Goal: Transaction & Acquisition: Book appointment/travel/reservation

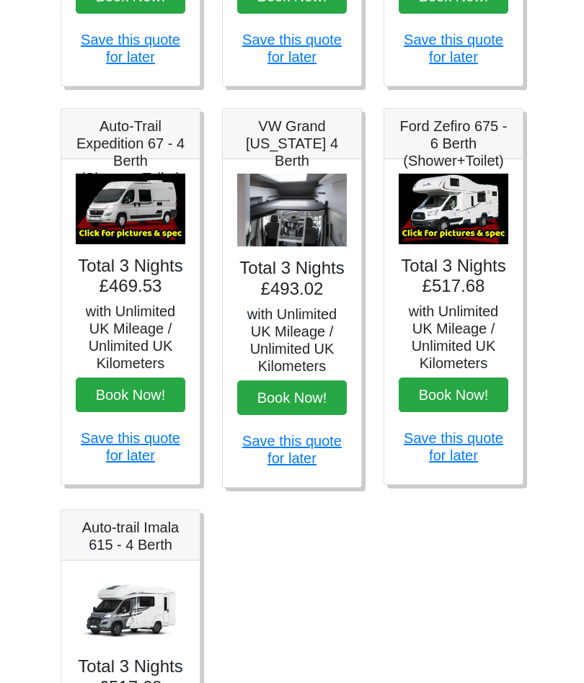
scroll to position [512, 0]
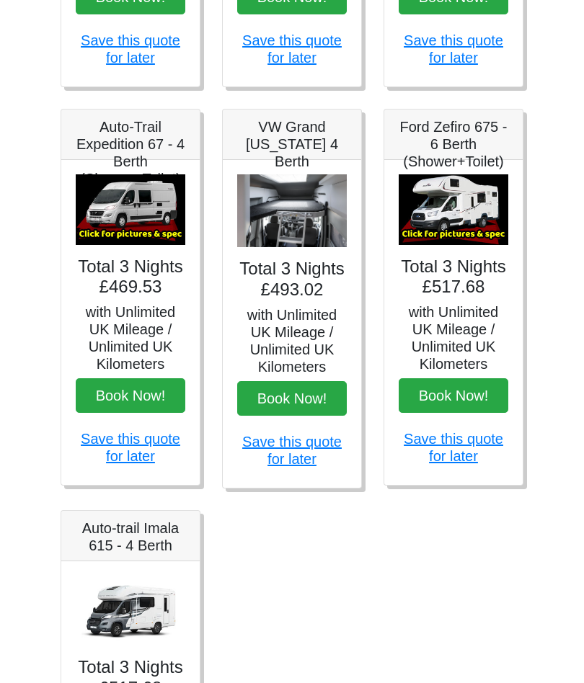
click at [299, 134] on h5 "VW Grand [US_STATE] 4 Berth" at bounding box center [292, 144] width 110 height 52
click at [311, 272] on h4 "Total 3 Nights £493.02" at bounding box center [292, 280] width 110 height 42
click at [312, 210] on img at bounding box center [292, 210] width 110 height 73
click at [313, 221] on img at bounding box center [292, 210] width 110 height 73
click at [311, 231] on img at bounding box center [292, 210] width 110 height 73
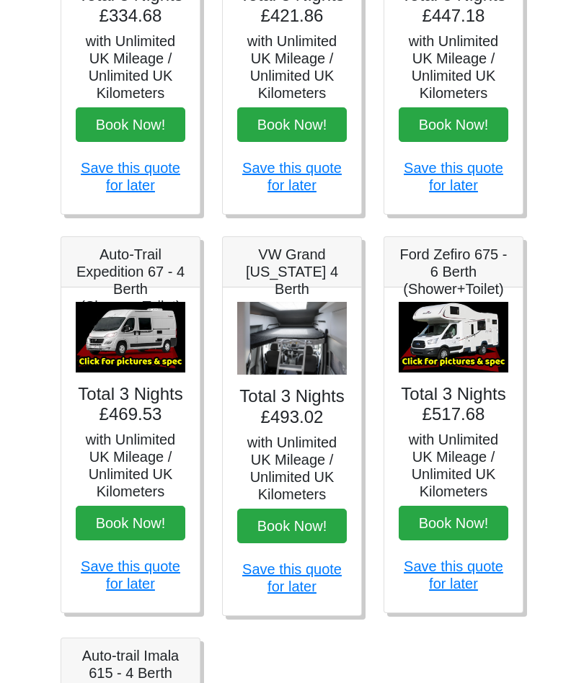
scroll to position [385, 0]
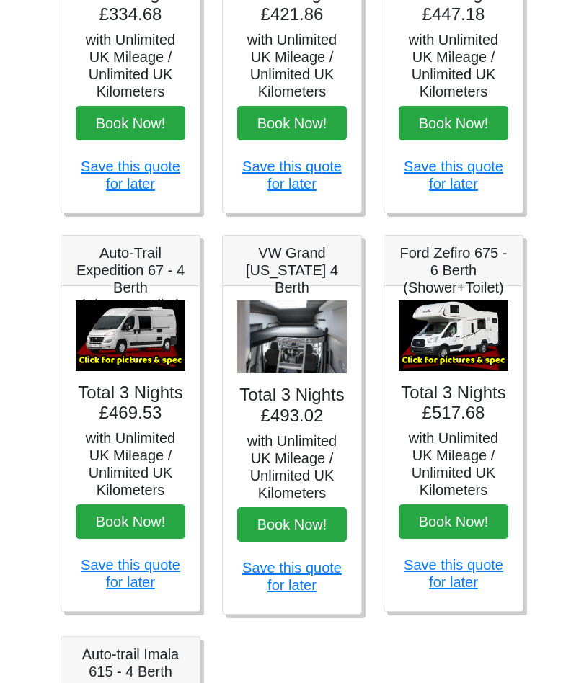
click at [479, 334] on img at bounding box center [453, 335] width 110 height 71
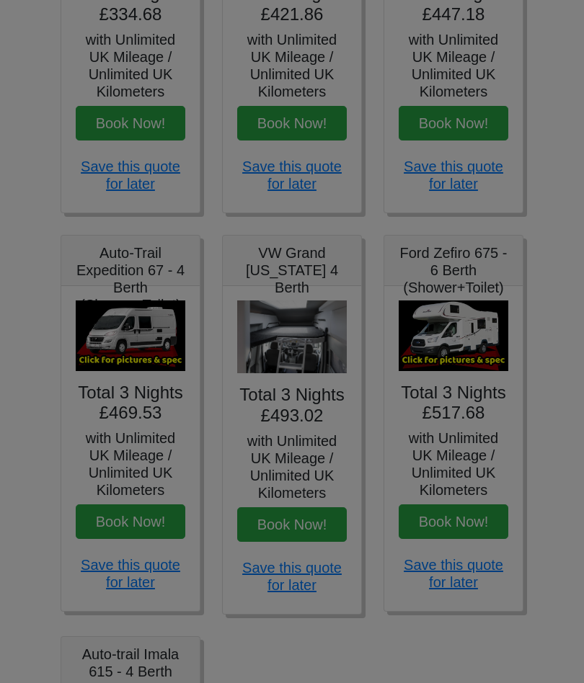
click at [0, 0] on div "× Ford Zefiro 675 Spec TECHNICAL DATA Engine: 2300cc, JTD, 130bhp. Diesel Trans…" at bounding box center [0, 0] width 0 height 0
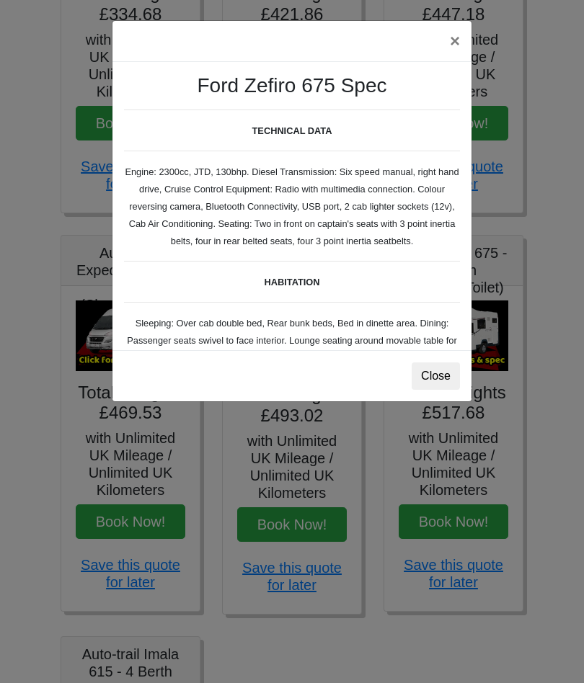
click at [471, 357] on div "× Ford Zefiro 675 Spec TECHNICAL DATA Engine: 2300cc, JTD, 130bhp. Diesel Trans…" at bounding box center [292, 211] width 360 height 382
click at [437, 383] on button "Close" at bounding box center [435, 375] width 48 height 27
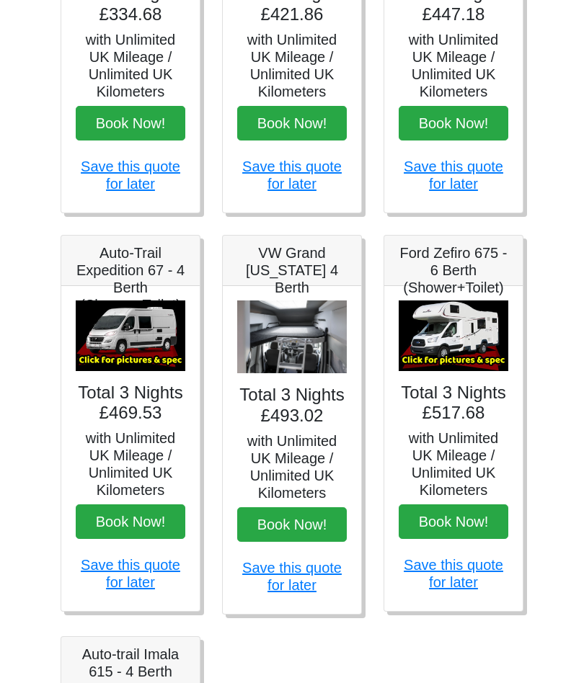
click at [303, 331] on img at bounding box center [292, 336] width 110 height 73
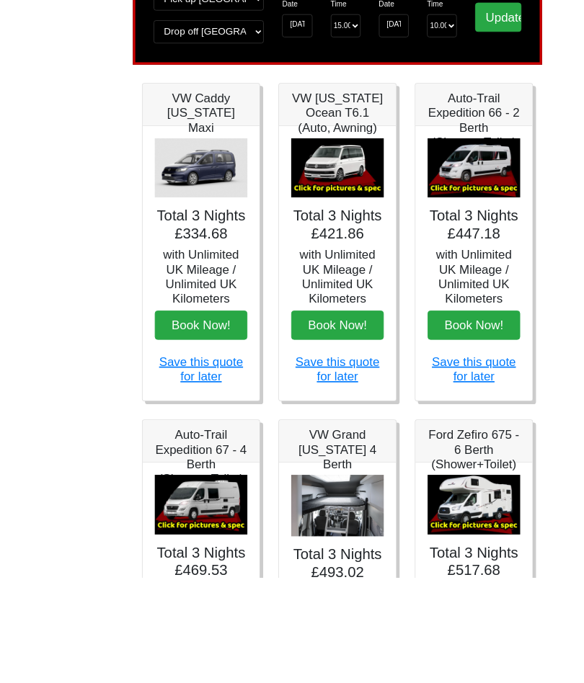
scroll to position [320, 0]
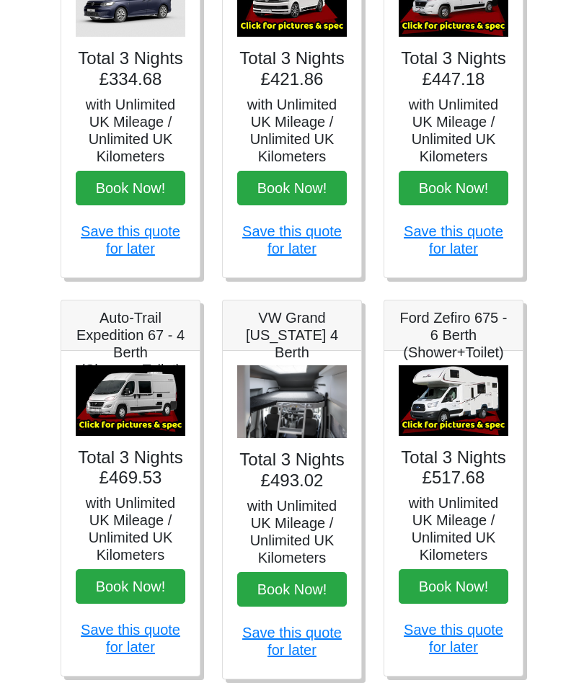
click at [476, 578] on button "Book Now!" at bounding box center [453, 587] width 110 height 35
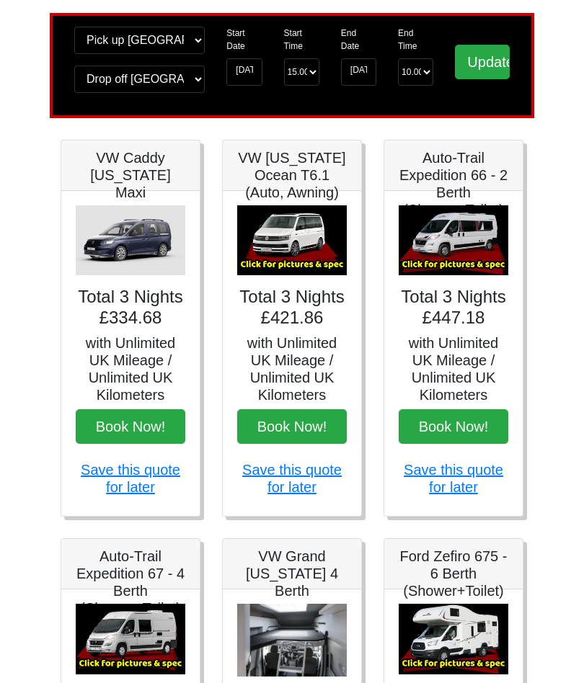
scroll to position [0, 0]
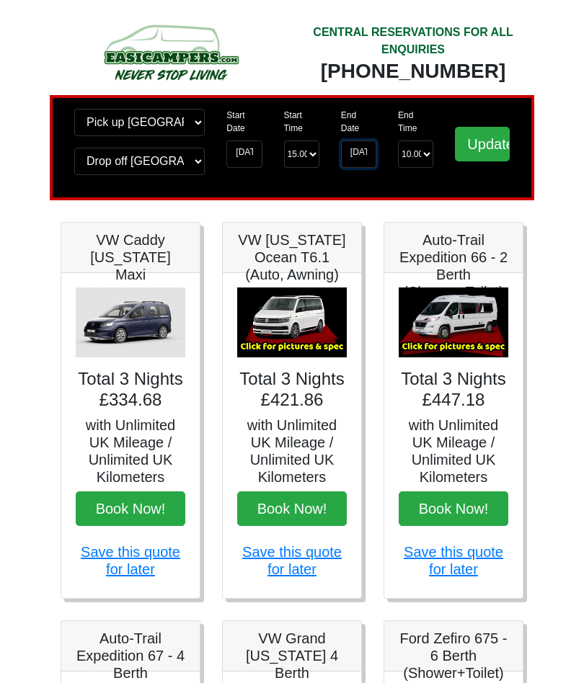
click at [373, 153] on input "06-10-2025" at bounding box center [358, 153] width 35 height 27
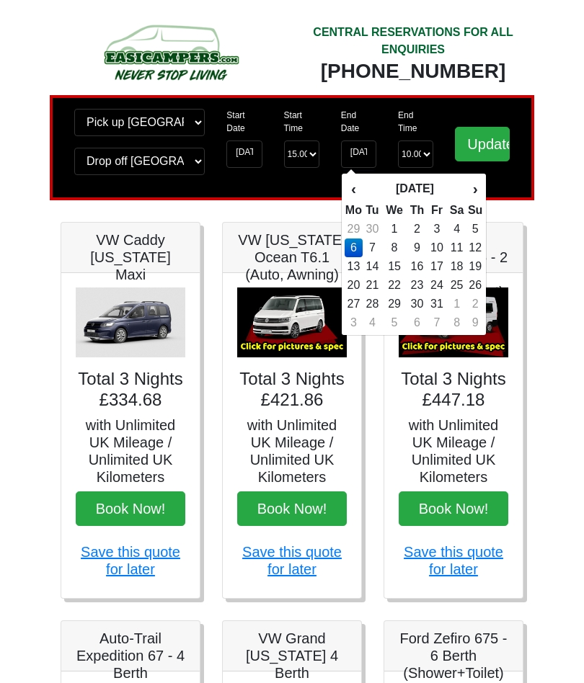
click at [396, 247] on td "8" at bounding box center [394, 247] width 24 height 19
type input "08-10-2025"
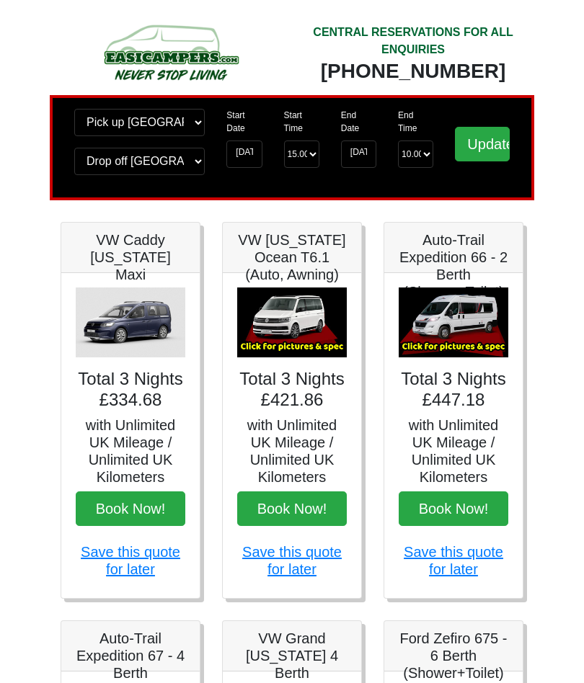
click at [490, 142] on input "Update" at bounding box center [482, 144] width 55 height 35
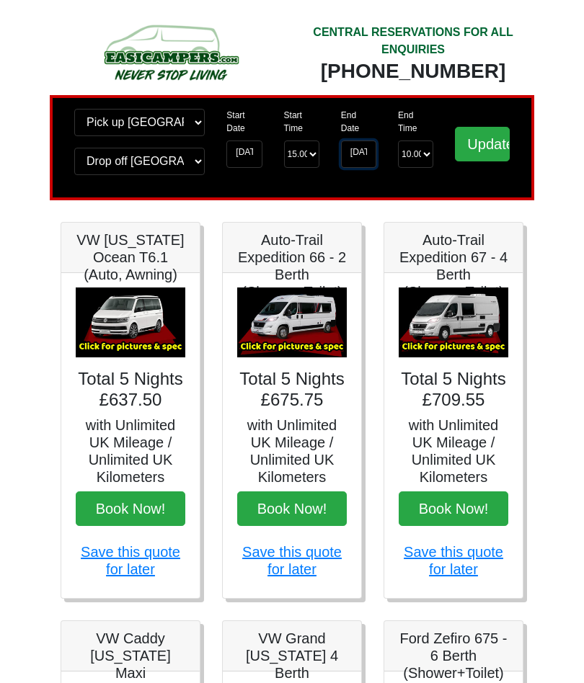
click at [362, 151] on input "[DATE]" at bounding box center [358, 153] width 35 height 27
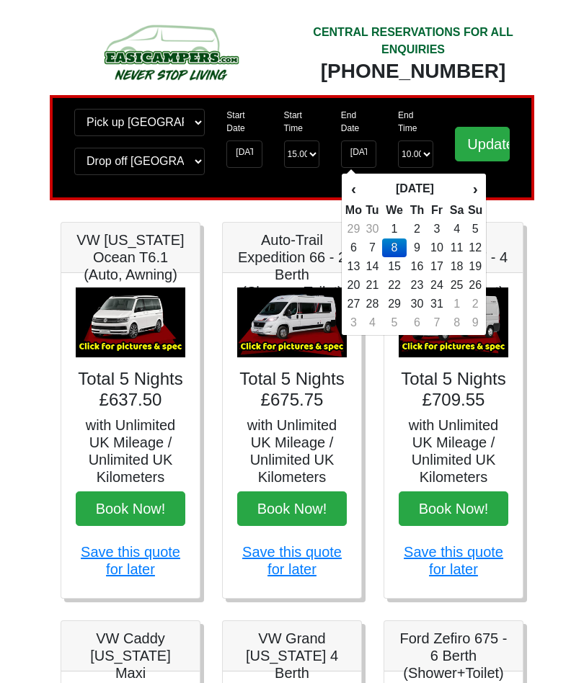
click at [380, 244] on td "7" at bounding box center [371, 247] width 19 height 19
type input "07-10-2025"
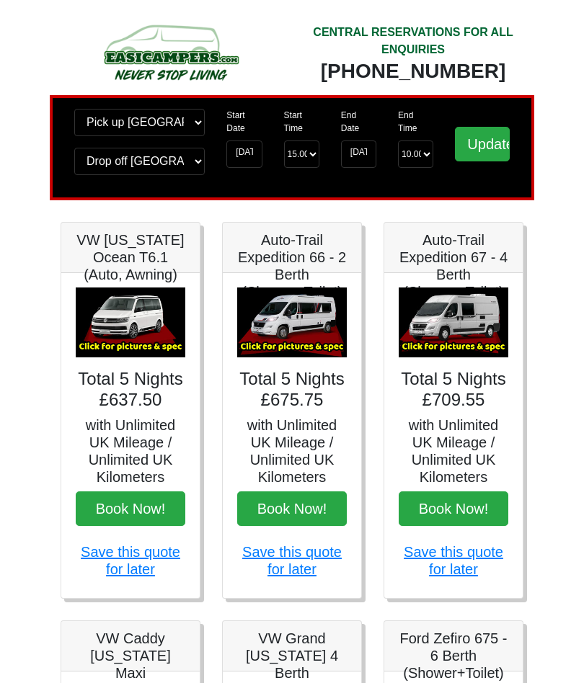
click at [487, 143] on input "Update" at bounding box center [482, 144] width 55 height 35
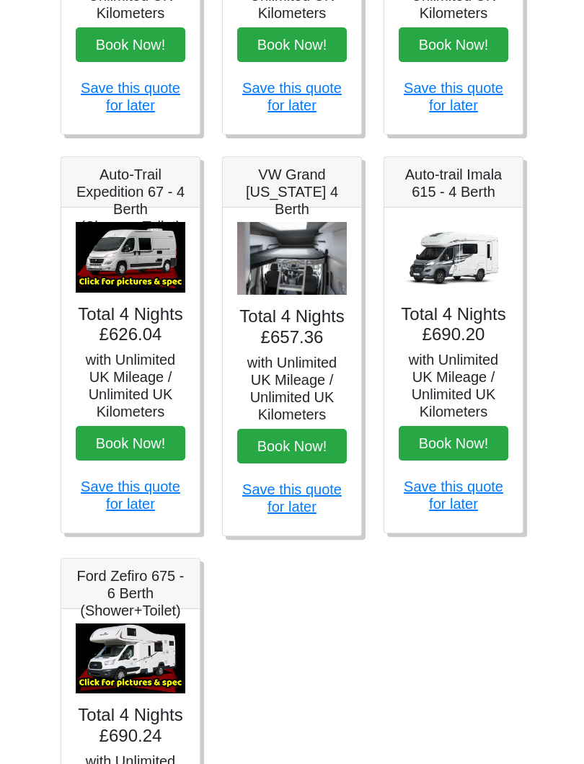
scroll to position [465, 0]
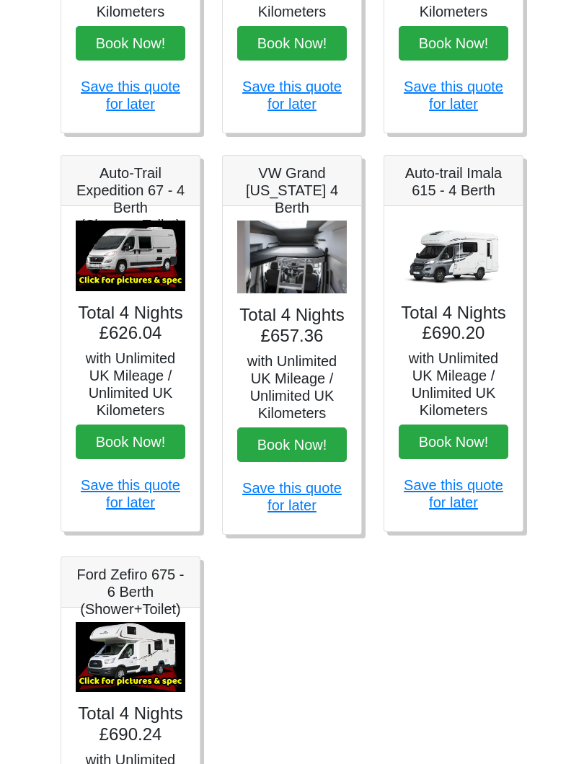
click at [476, 451] on button "Book Now!" at bounding box center [453, 442] width 110 height 35
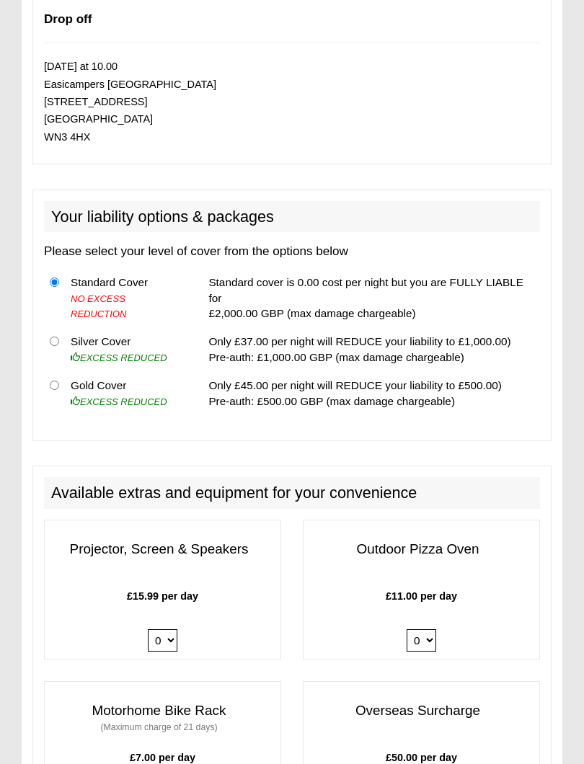
scroll to position [1151, 0]
click at [59, 380] on input "radio" at bounding box center [54, 384] width 9 height 9
radio input "true"
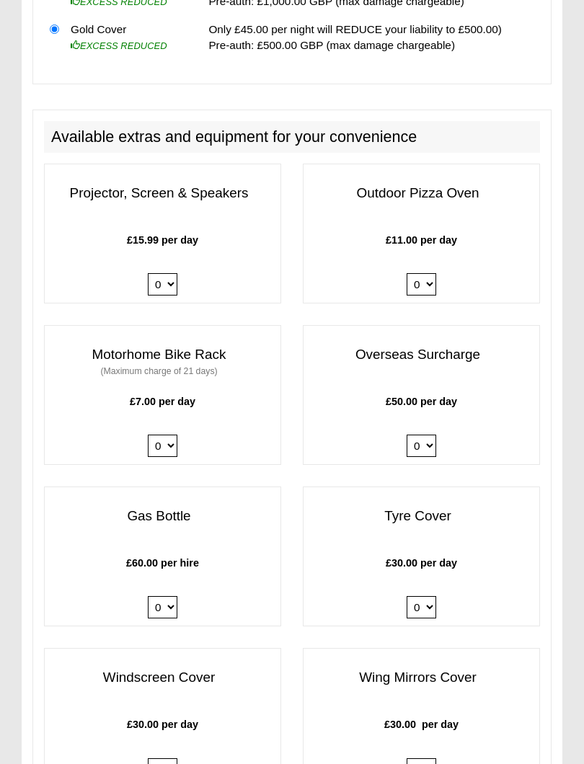
scroll to position [1573, 0]
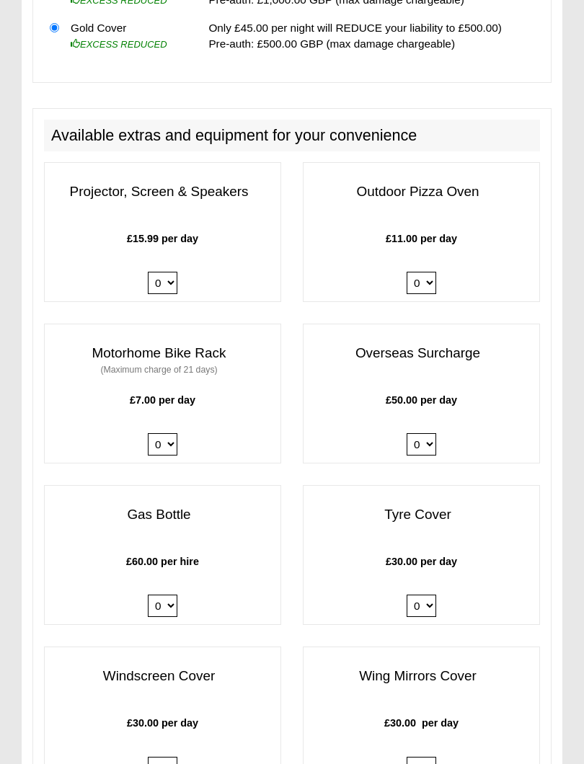
click at [179, 573] on div "£60.00 per hire 0 1" at bounding box center [163, 590] width 236 height 70
click at [168, 595] on select "0 1" at bounding box center [163, 606] width 30 height 22
select select "Gas Bottle x QTY 1 @ 60.00 GBP per hire."
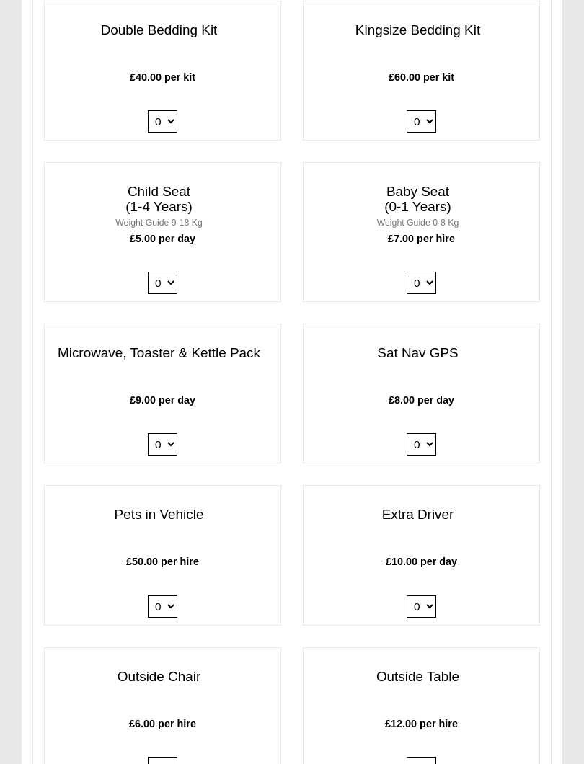
scroll to position [2447, 0]
click at [171, 432] on select "0 1" at bounding box center [163, 443] width 30 height 22
select select "Kitchen Pack x QTY 1 @ 9.00 GBP per day."
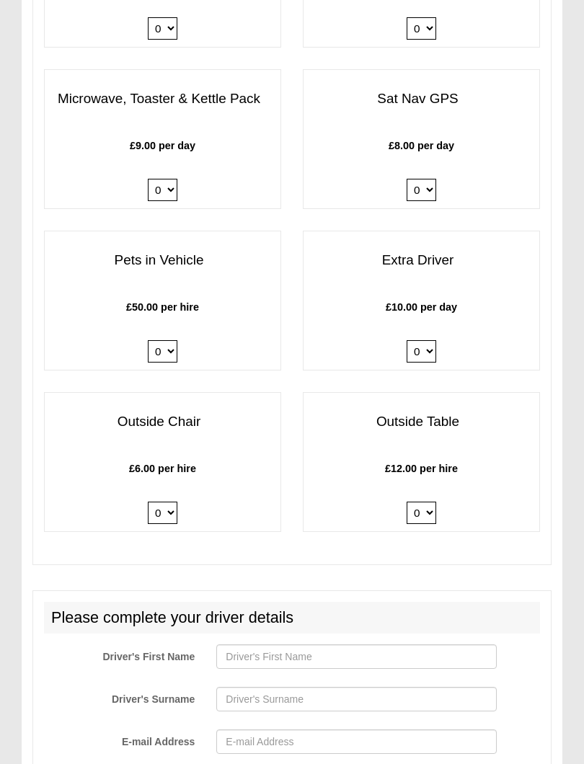
click at [174, 341] on select "0 1" at bounding box center [163, 352] width 30 height 22
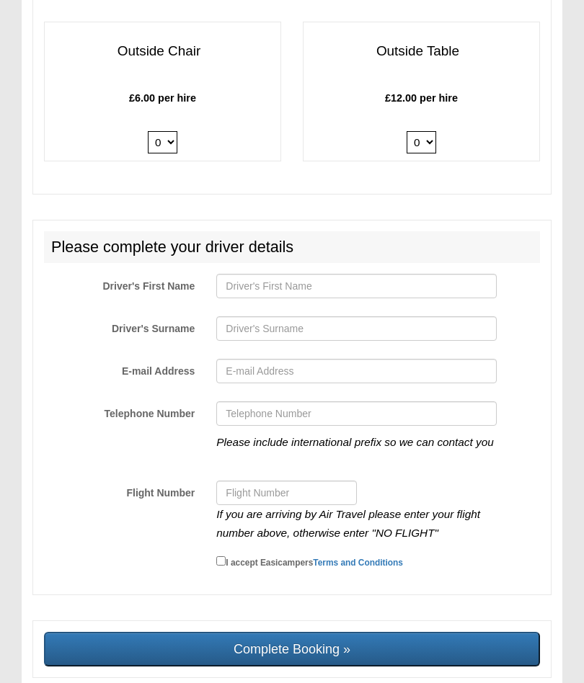
scroll to position [3104, 0]
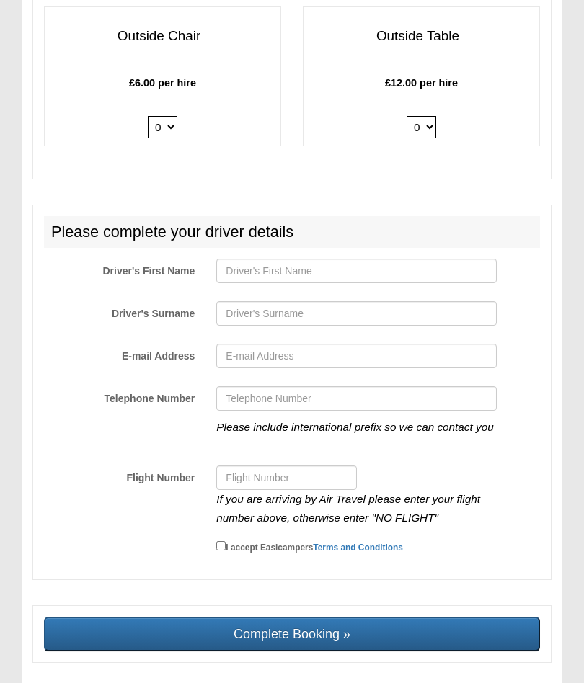
click at [508, 617] on input "Complete Booking »" at bounding box center [292, 634] width 496 height 35
